Goal: Task Accomplishment & Management: Complete application form

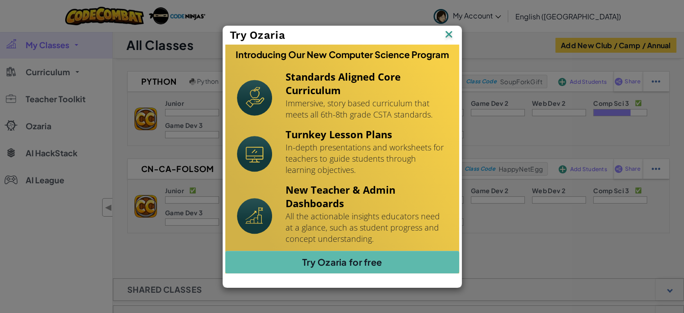
click at [450, 30] on img at bounding box center [449, 34] width 12 height 13
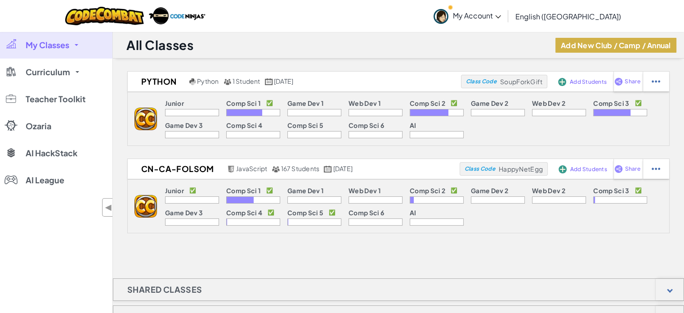
click at [586, 44] on button "Add New Club / Camp / Annual" at bounding box center [615, 45] width 121 height 15
select select
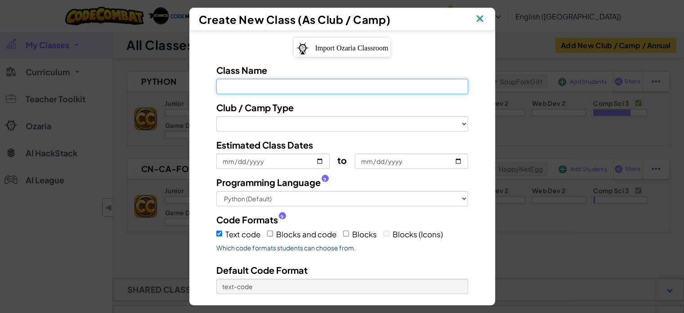
click at [364, 85] on input "Class Name Field is required" at bounding box center [342, 86] width 252 height 15
type input "A"
select select
type input "Ai"
select select
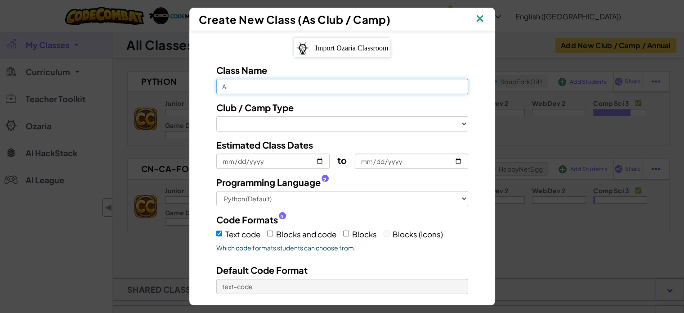
type input "Ai"
select select
type input "[PERSON_NAME]"
select select
type input "[PERSON_NAME]"
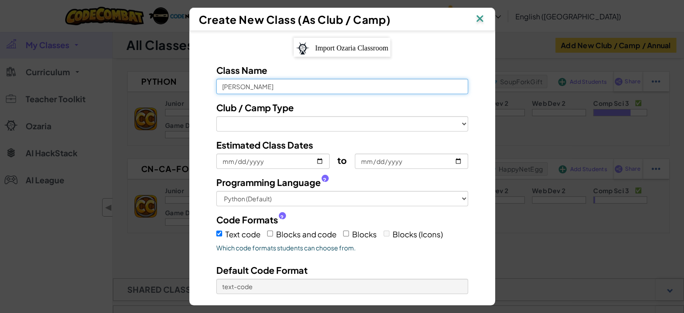
select select
type input "[PERSON_NAME]"
select select
type input "Ai"
select select
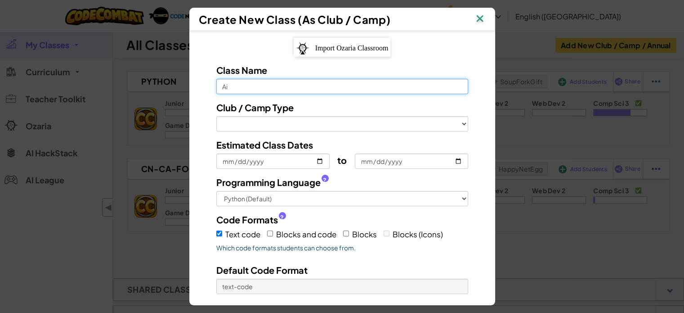
type input "[PERSON_NAME]"
select select
type input "Ai Ha"
select select
type input "Ai Hac"
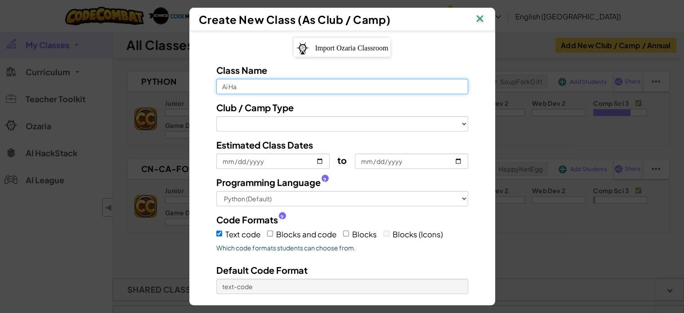
select select
type input "Ai Hack"
select select
type input "Ai Hacks"
select select
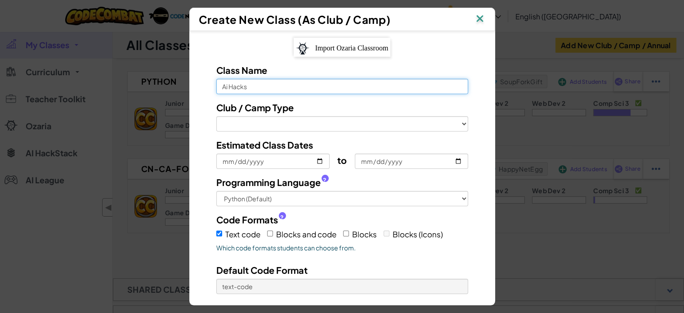
type input "Ai Hackst"
select select
type input "Ai Hacksta"
select select
type input "Ai Hackstac"
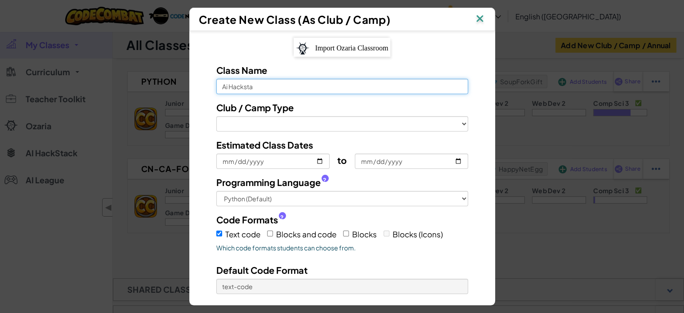
select select
type input "[PERSON_NAME]"
select select
type input "[PERSON_NAME]"
select select
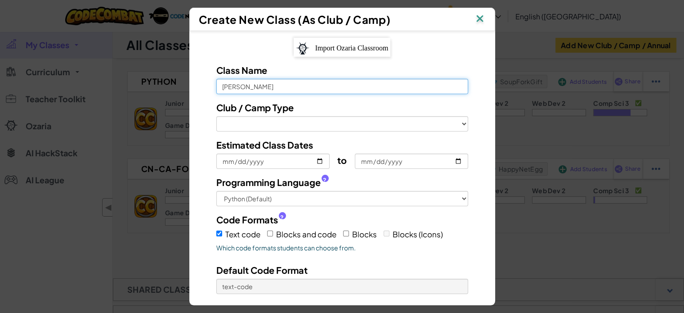
type input "Ai Hackstack W"
select select
type input "Ai Hackstack Wo"
select select
type input "Ai Hackstack Wor"
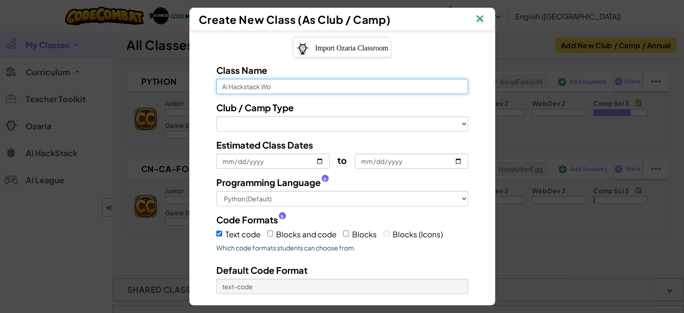
select select
type input "Ai Hackstack Work"
select select
type input "[PERSON_NAME] Works"
select select
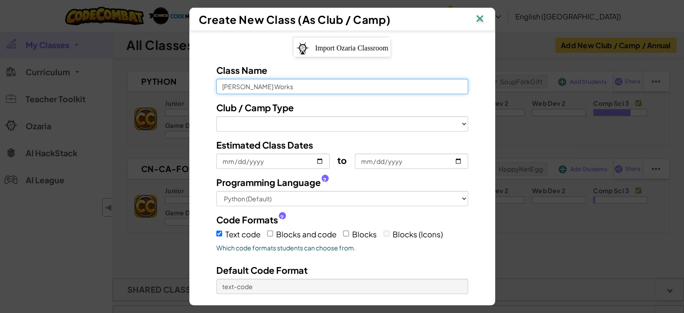
type input "[PERSON_NAME] Worksh"
select select
type input "[PERSON_NAME] Worksho"
select select
type input "Ai Hackstack Workshop"
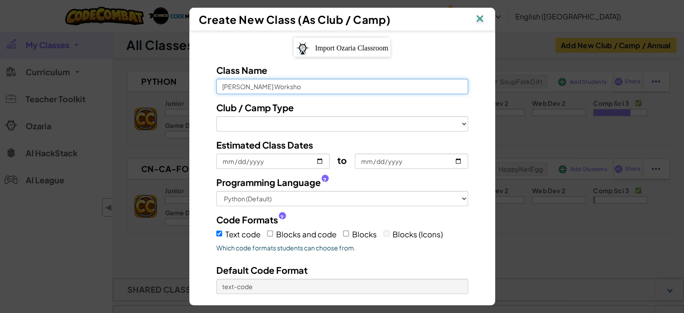
select select
type input "Ai Hackstack Workshop"
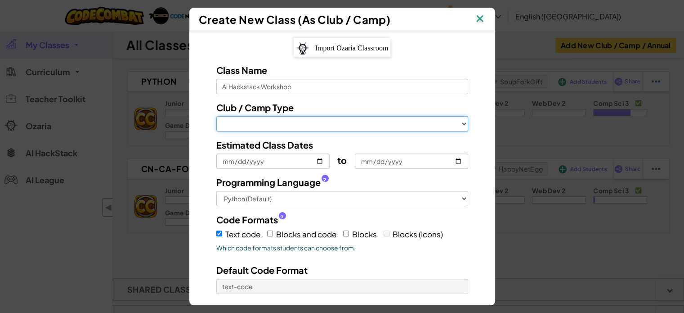
click at [245, 124] on select "Club (3 Month) Club Esports Club Hackstack Club Roblox Club Ozaria Camp (1 Week…" at bounding box center [342, 123] width 252 height 15
select select "club-hackstack"
click at [216, 128] on select "Club (3 Month) Club Esports Club Hackstack Club Roblox Club Ozaria Camp (1 Week…" at bounding box center [342, 123] width 252 height 15
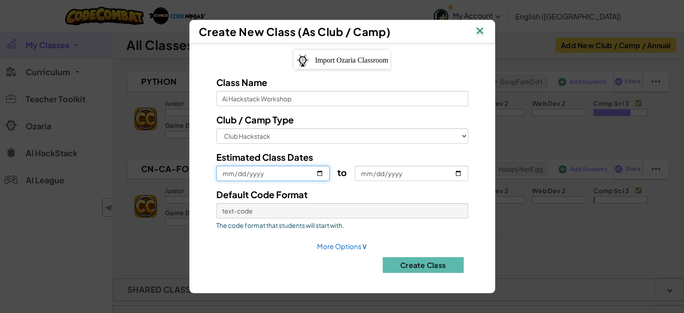
click at [321, 174] on input "Estimated Class Dates" at bounding box center [272, 173] width 113 height 15
type input "[DATE]"
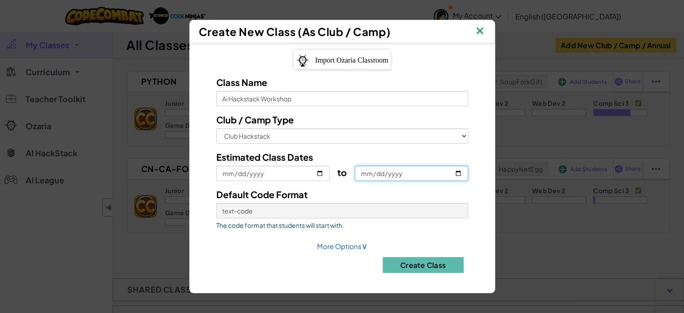
drag, startPoint x: 460, startPoint y: 172, endPoint x: 446, endPoint y: 173, distance: 14.0
click at [446, 173] on input "to" at bounding box center [411, 173] width 113 height 15
click at [450, 172] on input "to" at bounding box center [411, 173] width 113 height 15
click at [457, 171] on input "to" at bounding box center [411, 173] width 113 height 15
type input "[DATE]"
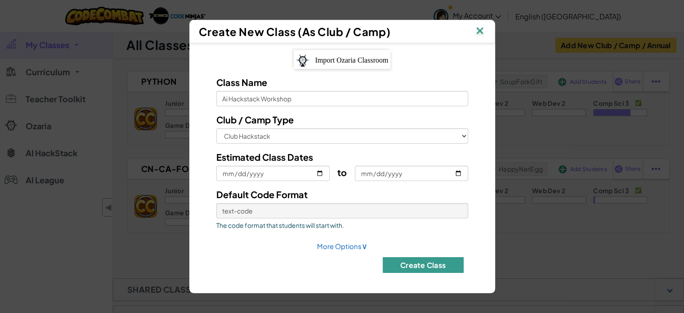
click at [430, 267] on button "Create Class" at bounding box center [423, 265] width 81 height 16
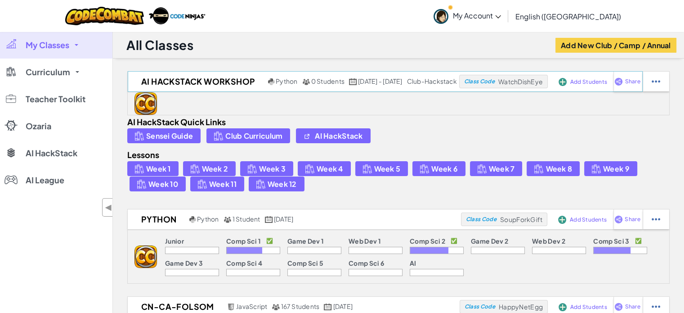
click at [567, 78] on div "Add Students" at bounding box center [579, 81] width 44 height 21
click at [572, 80] on span "Add Students" at bounding box center [588, 81] width 37 height 5
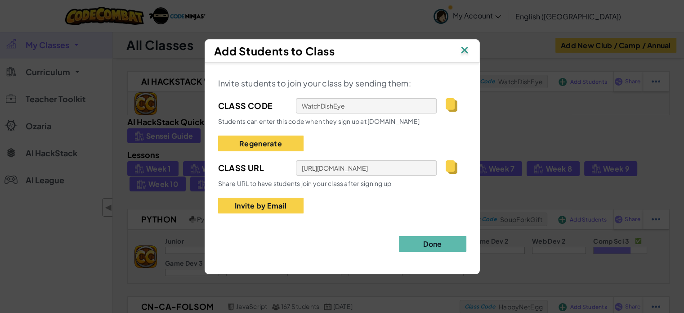
click at [462, 50] on img at bounding box center [465, 50] width 12 height 13
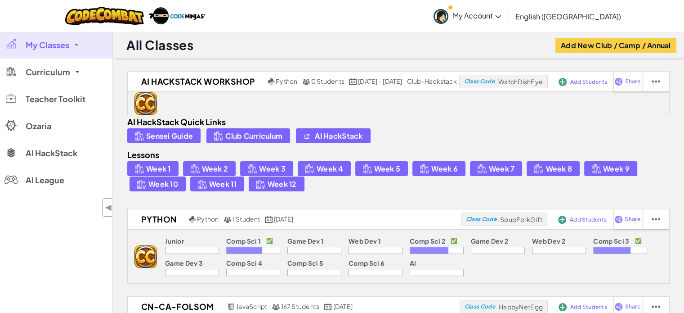
click at [375, 9] on div "Toggle navigation My Account codeninja-cn-ca-folsom Profile Settings Notificati…" at bounding box center [342, 16] width 689 height 32
